Goal: Entertainment & Leisure: Consume media (video, audio)

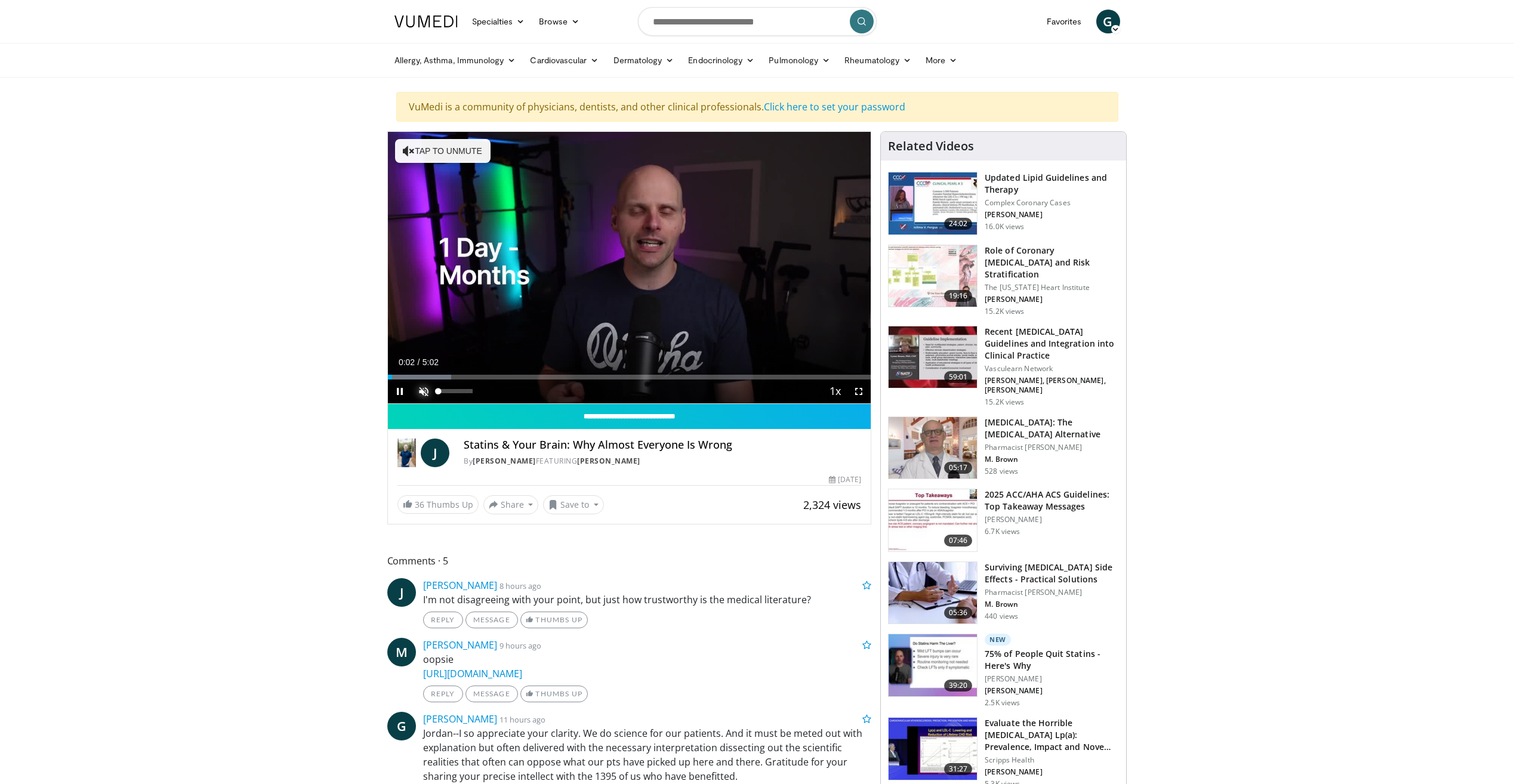
click at [422, 388] on span "Video Player" at bounding box center [423, 391] width 24 height 24
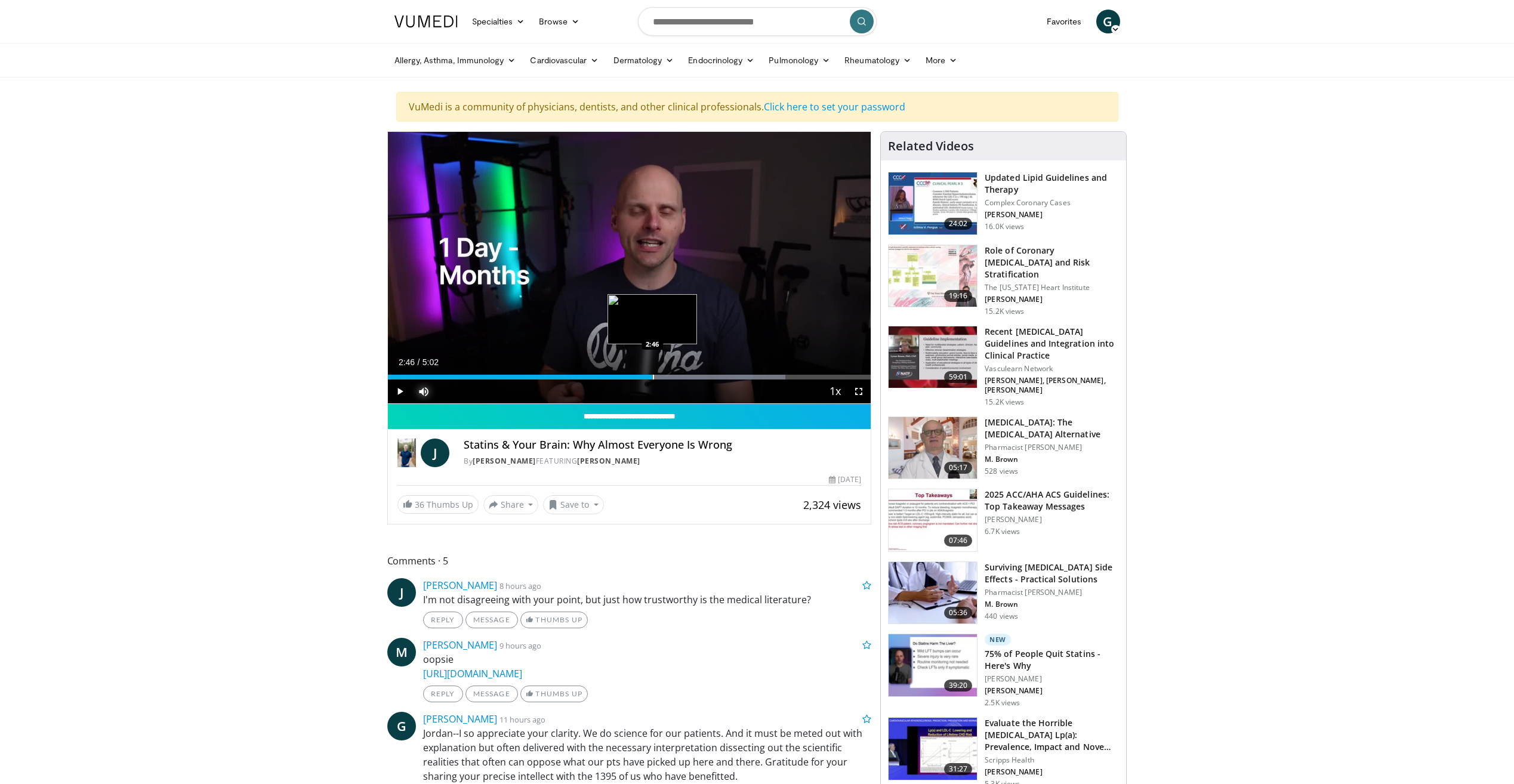
click at [652, 376] on div "Progress Bar" at bounding box center [652, 376] width 1 height 5
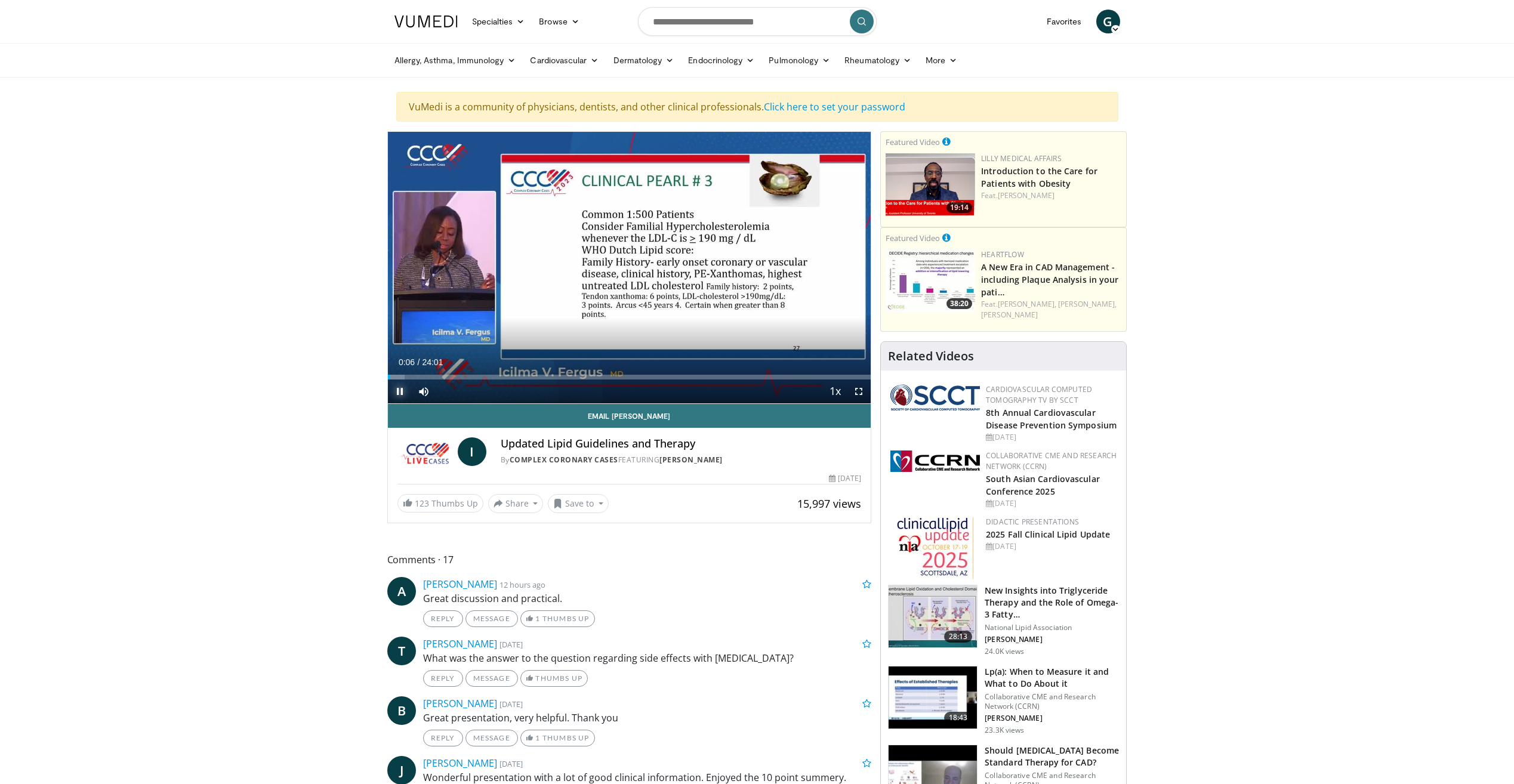
click at [398, 392] on span "Video Player" at bounding box center [399, 391] width 24 height 24
